Goal: Task Accomplishment & Management: Complete application form

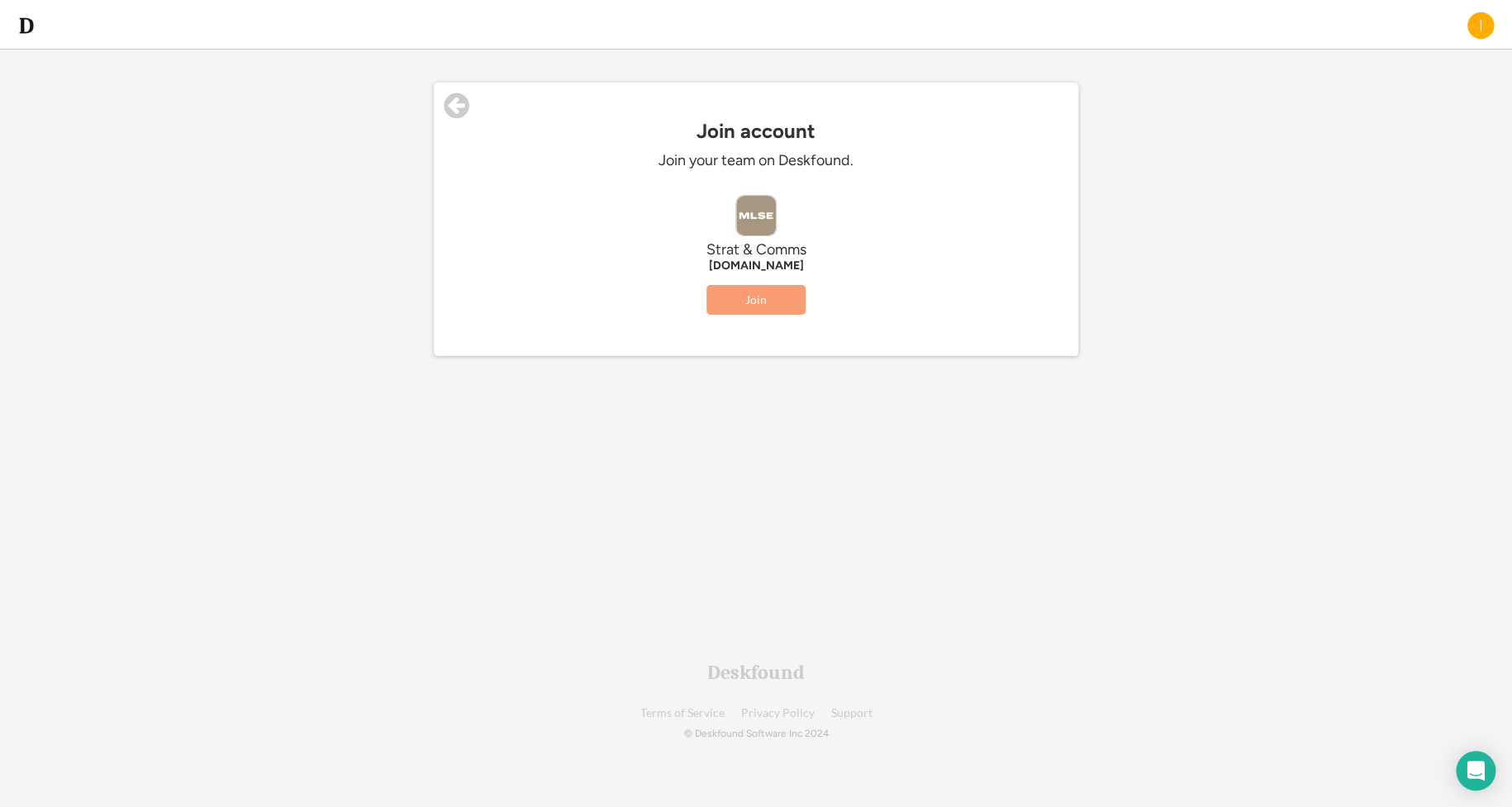
click at [781, 302] on button "Join" at bounding box center [756, 300] width 100 height 30
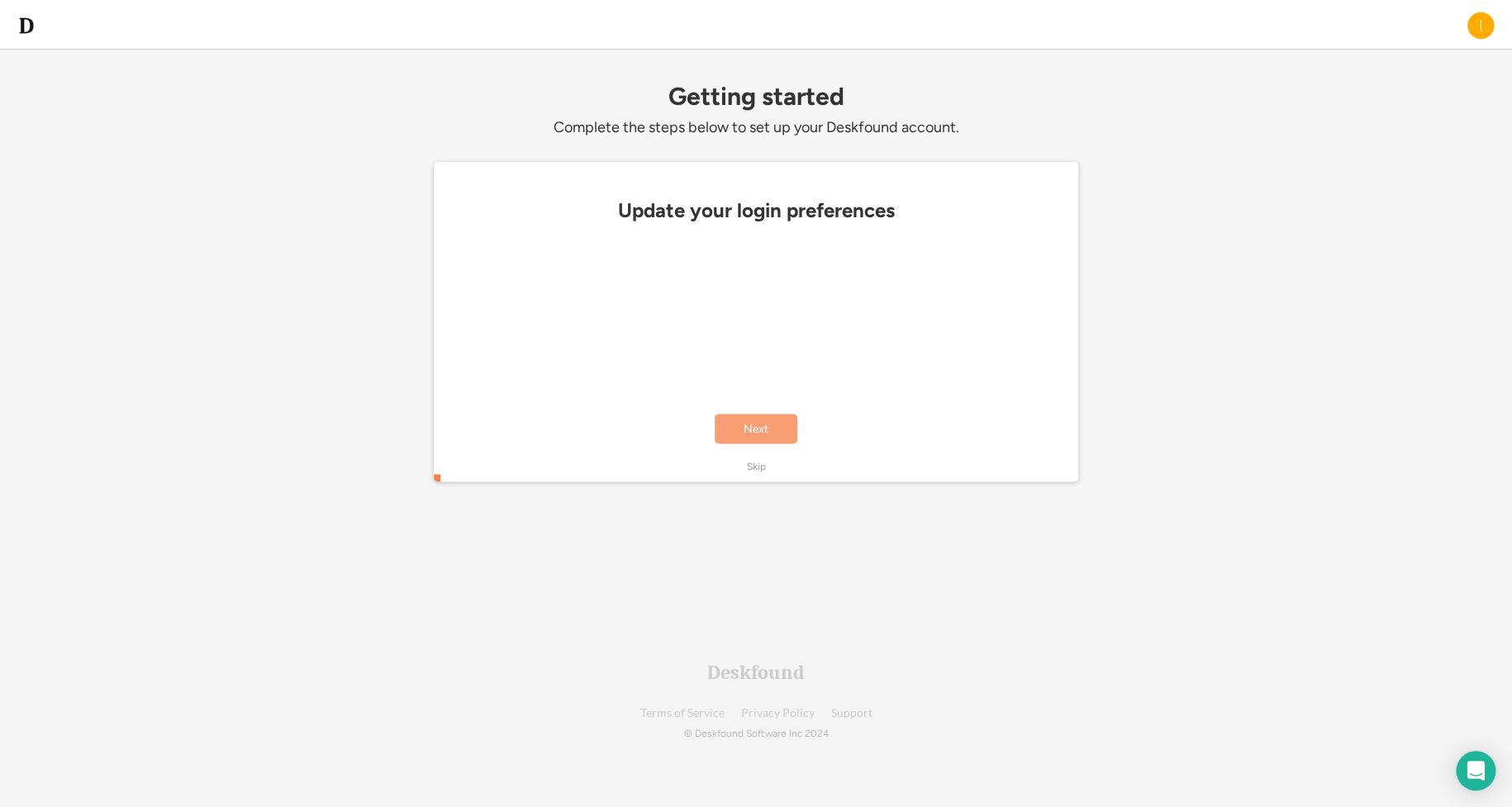
click at [730, 425] on button "Next" at bounding box center [756, 429] width 83 height 30
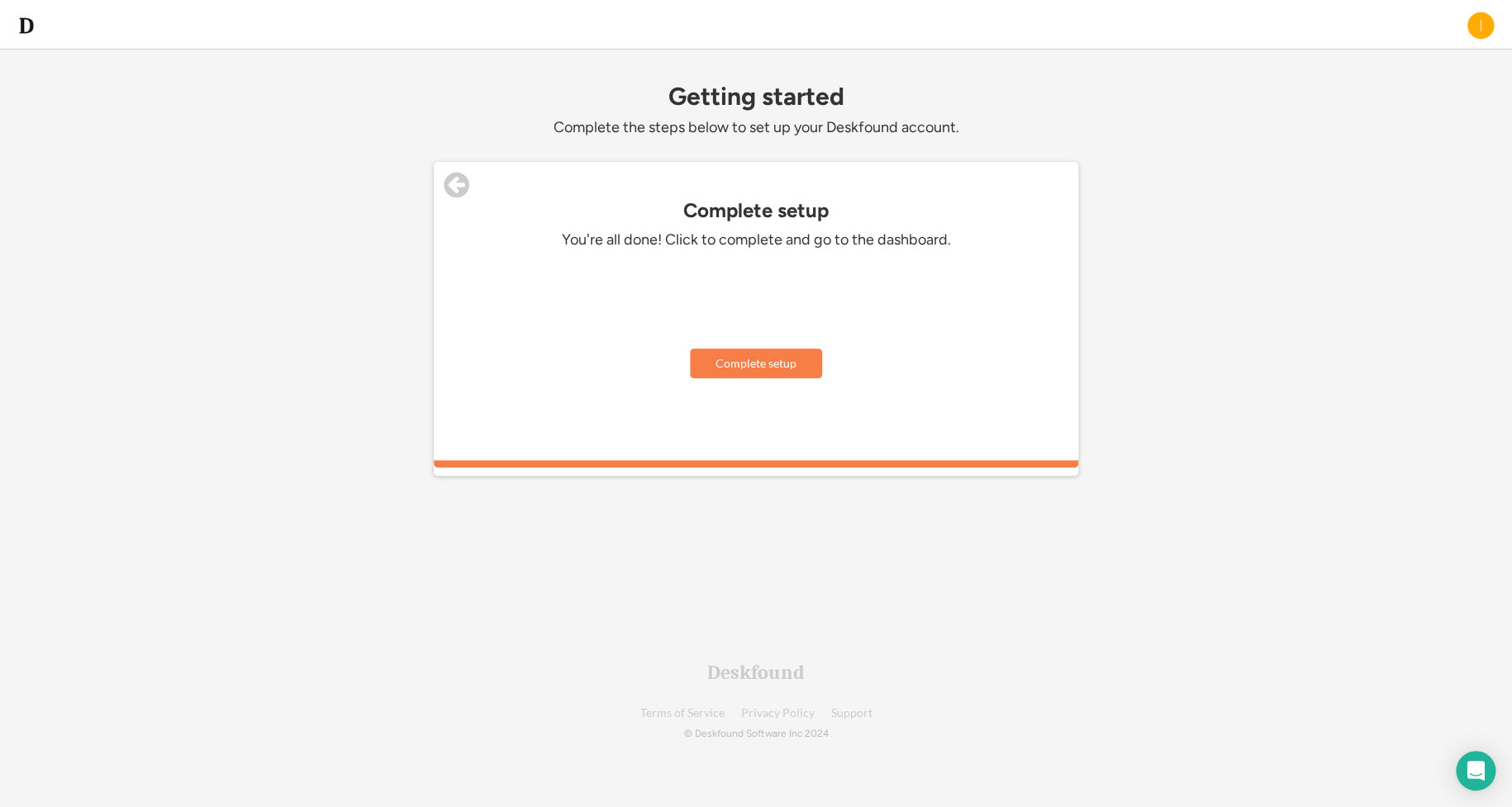
click at [756, 376] on button "Complete setup" at bounding box center [756, 364] width 132 height 30
